Goal: Browse casually

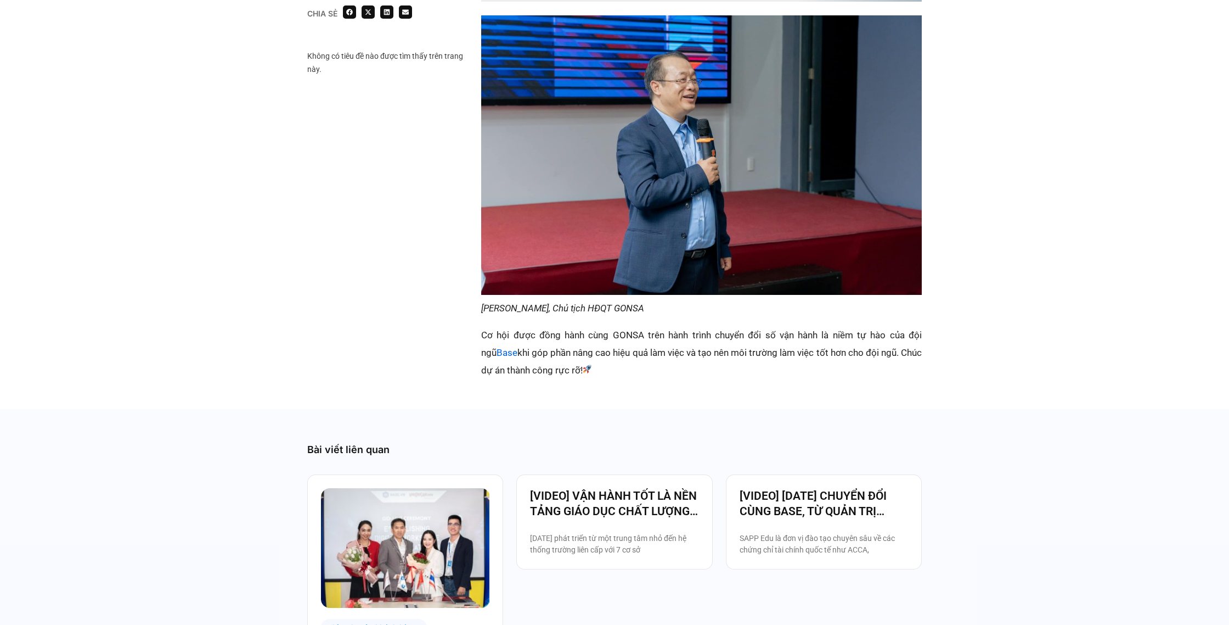
scroll to position [1775, 0]
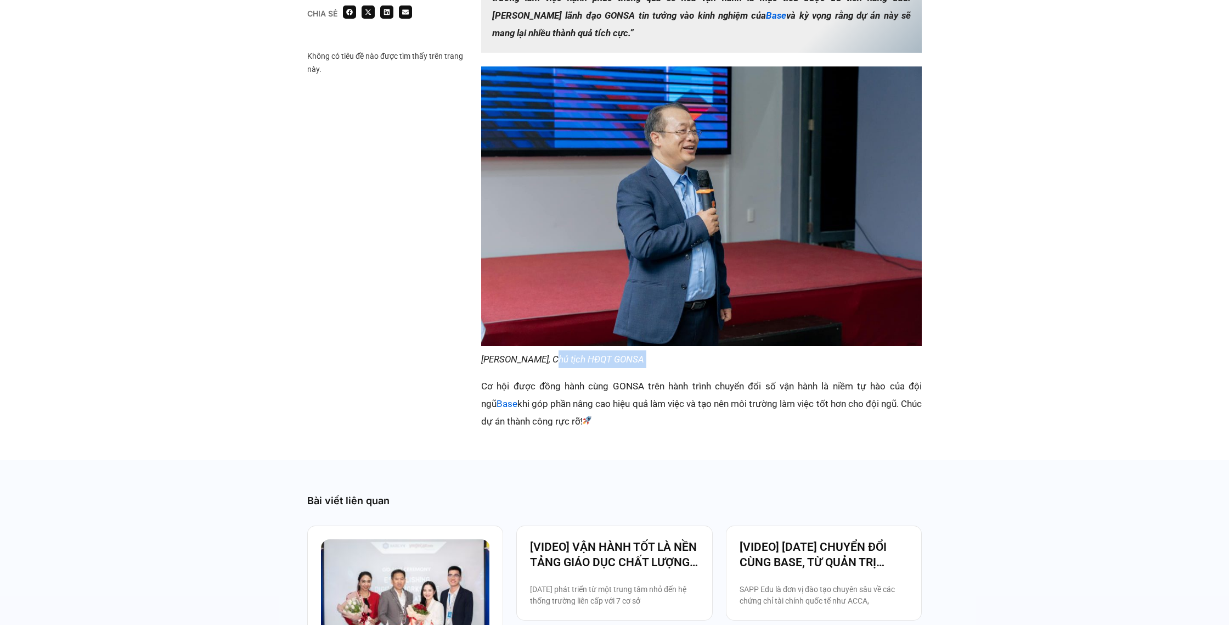
drag, startPoint x: 544, startPoint y: 345, endPoint x: 566, endPoint y: 351, distance: 22.2
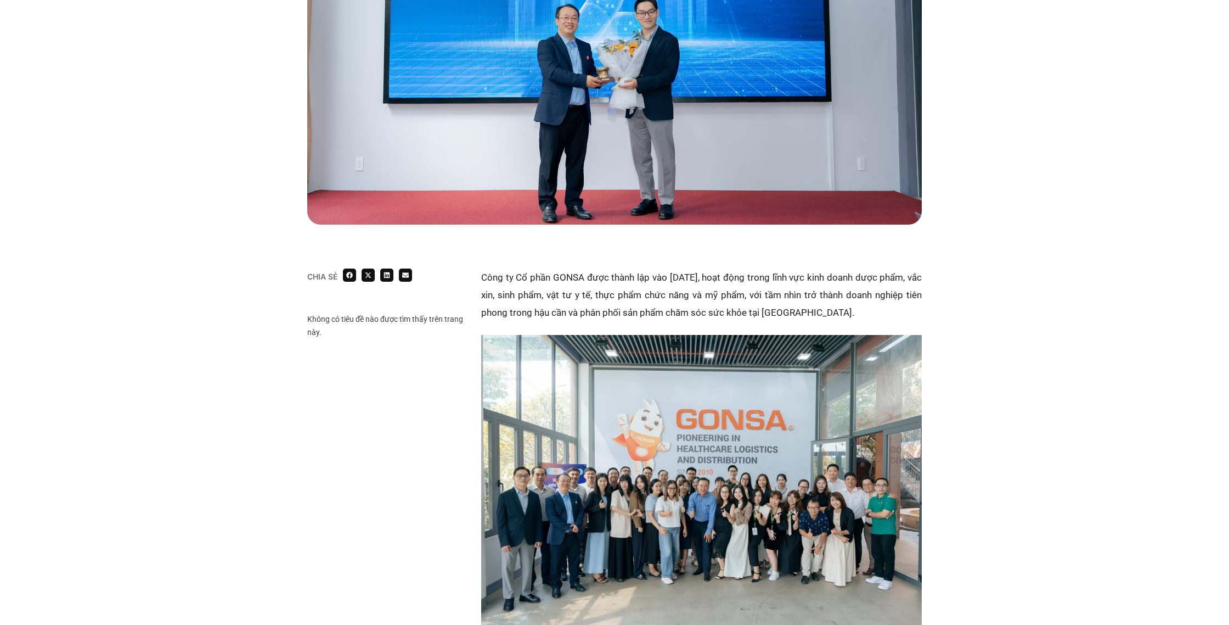
scroll to position [527, 0]
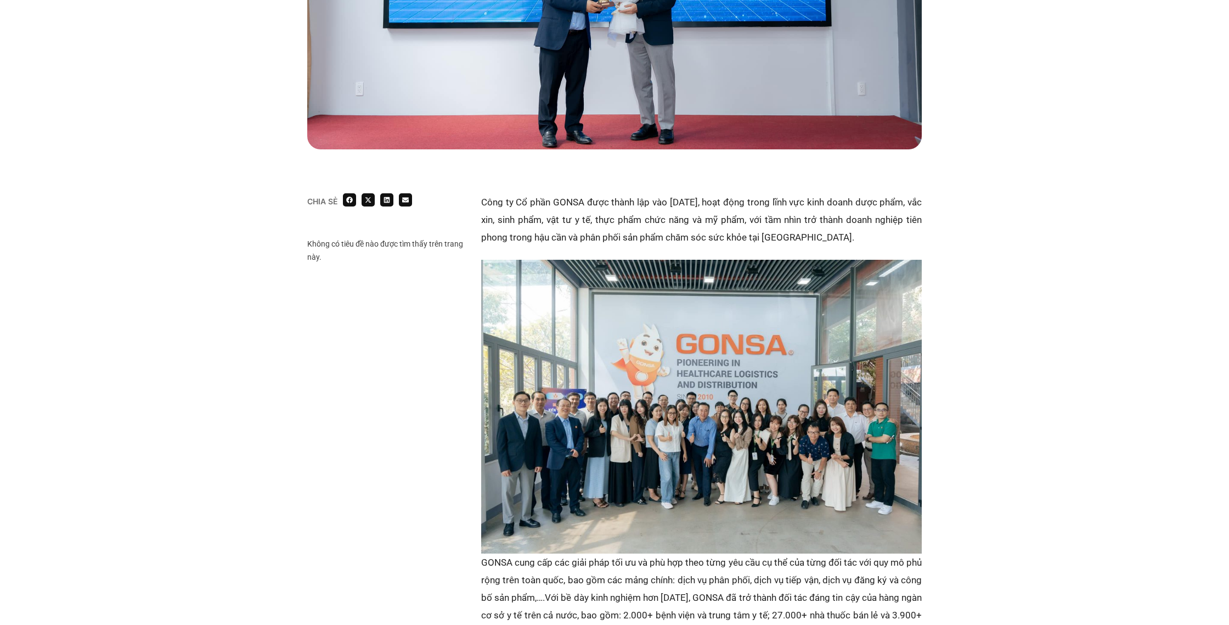
click at [607, 320] on img at bounding box center [701, 407] width 441 height 294
click at [685, 340] on img at bounding box center [701, 407] width 441 height 294
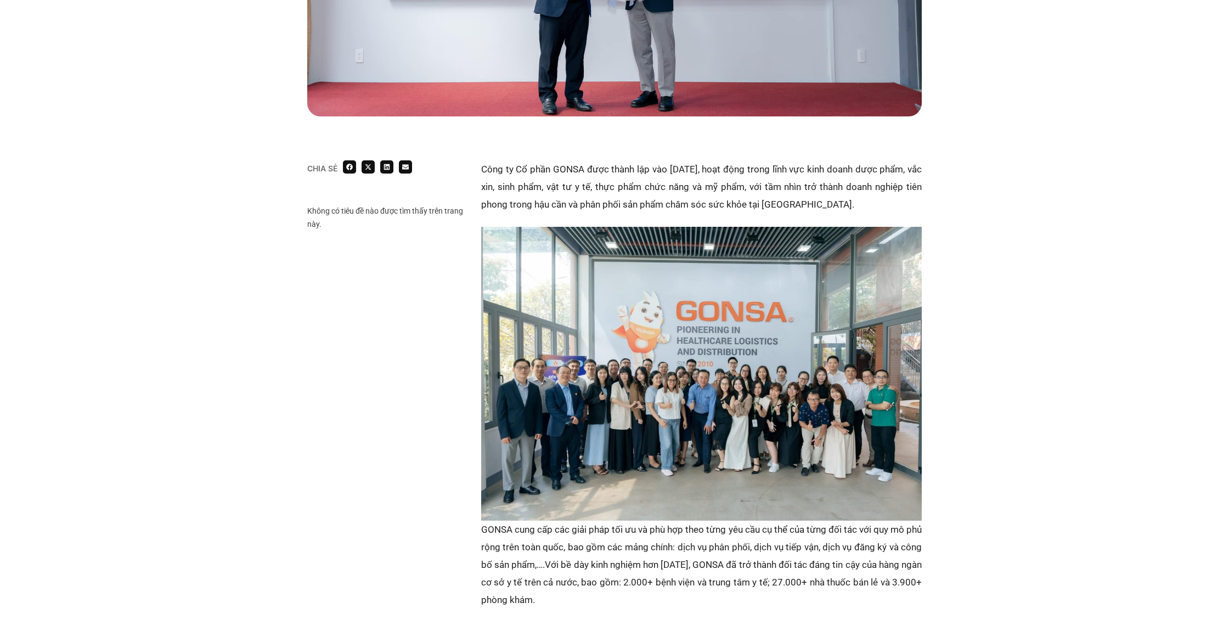
scroll to position [559, 0]
